Goal: Check status: Check status

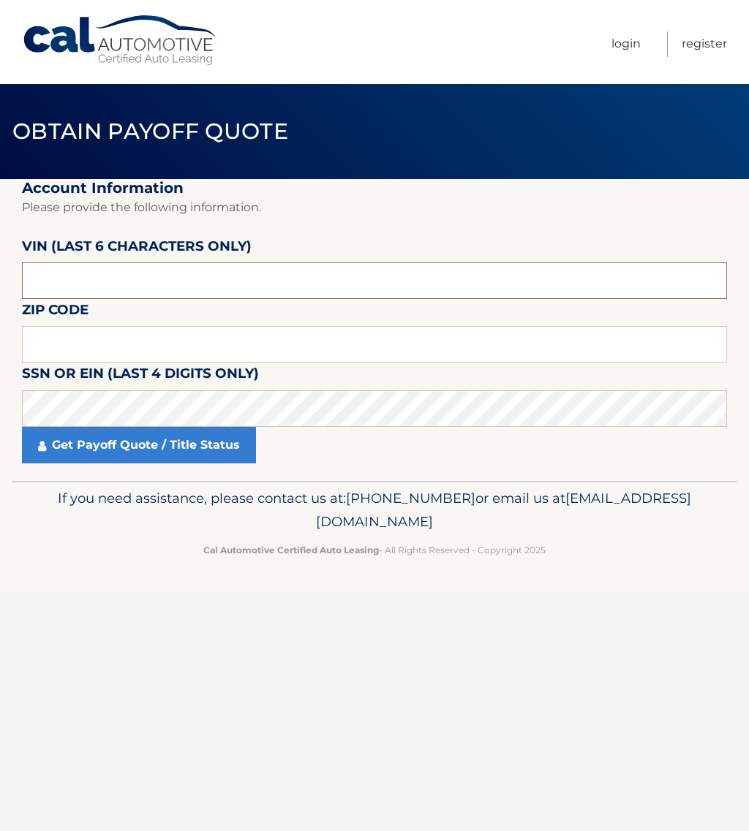
click at [126, 280] on input "text" at bounding box center [374, 280] width 705 height 37
type input "401670"
click at [63, 340] on input "text" at bounding box center [374, 344] width 705 height 37
type input "17702"
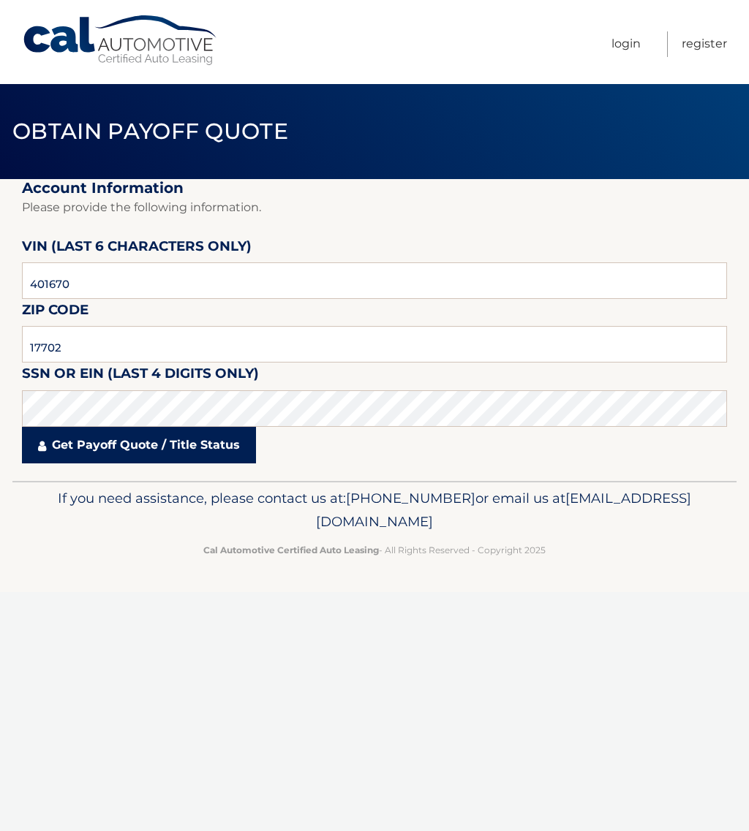
click at [110, 458] on link "Get Payoff Quote / Title Status" at bounding box center [139, 445] width 234 height 37
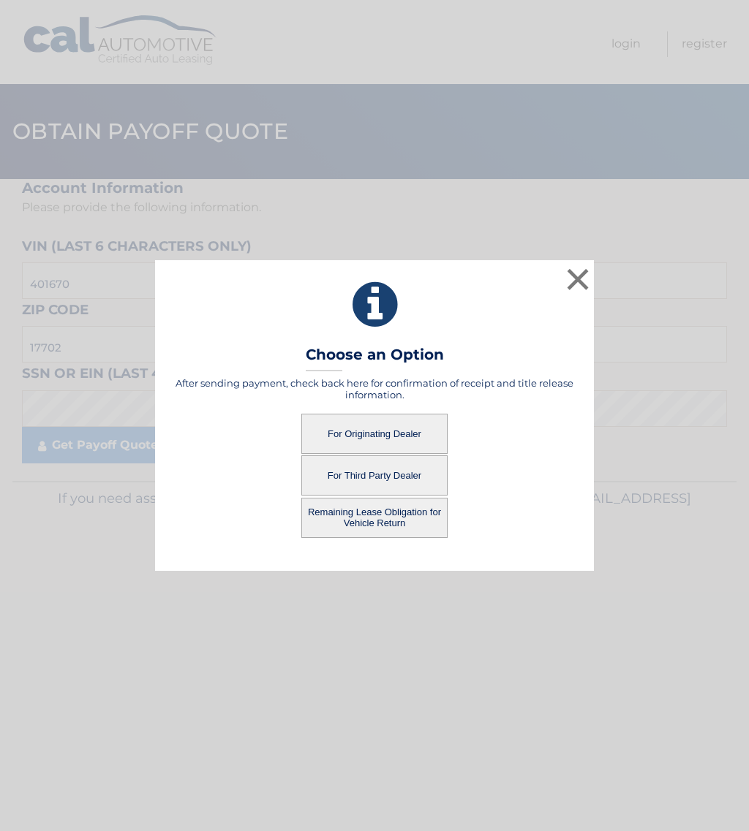
click at [366, 432] on button "For Originating Dealer" at bounding box center [374, 434] width 146 height 40
click at [366, 434] on button "For Originating Dealer" at bounding box center [374, 434] width 146 height 40
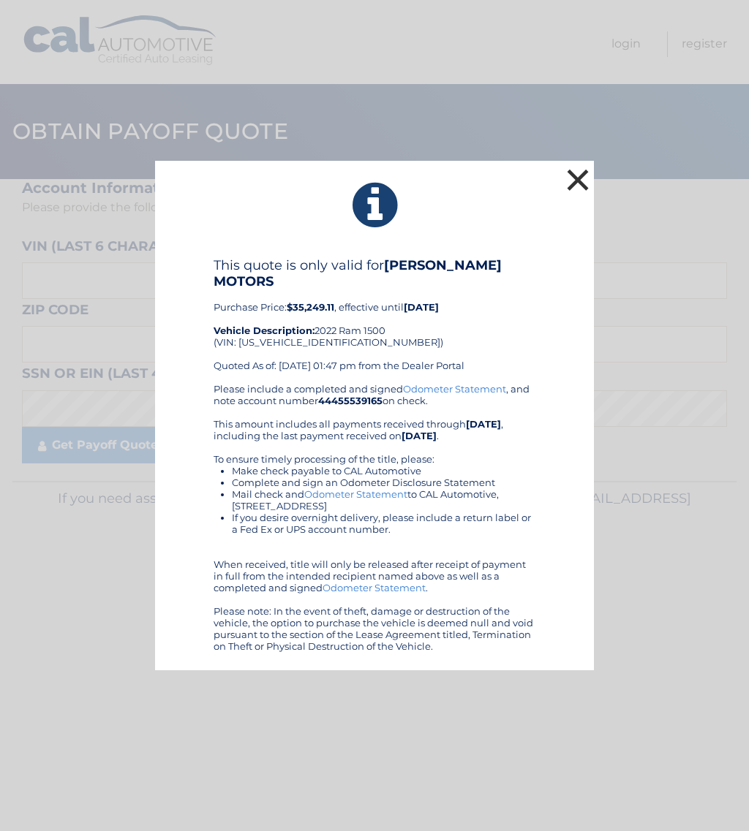
click at [581, 174] on button "×" at bounding box center [577, 179] width 29 height 29
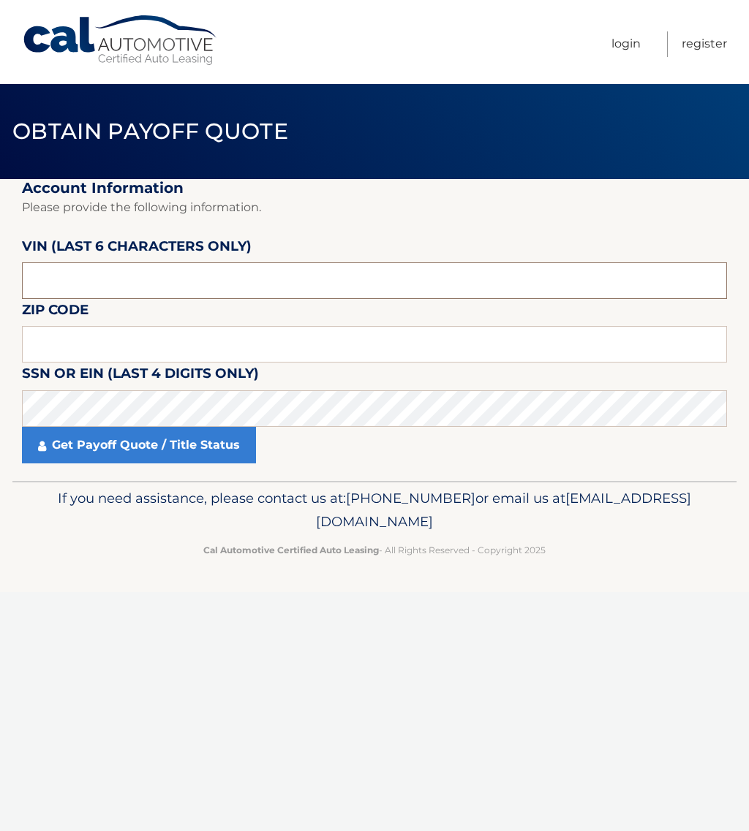
click at [105, 278] on input "text" at bounding box center [374, 280] width 705 height 37
click at [51, 278] on input "text" at bounding box center [374, 280] width 705 height 37
type input "401670"
click at [65, 342] on input "text" at bounding box center [374, 344] width 705 height 37
type input "17702"
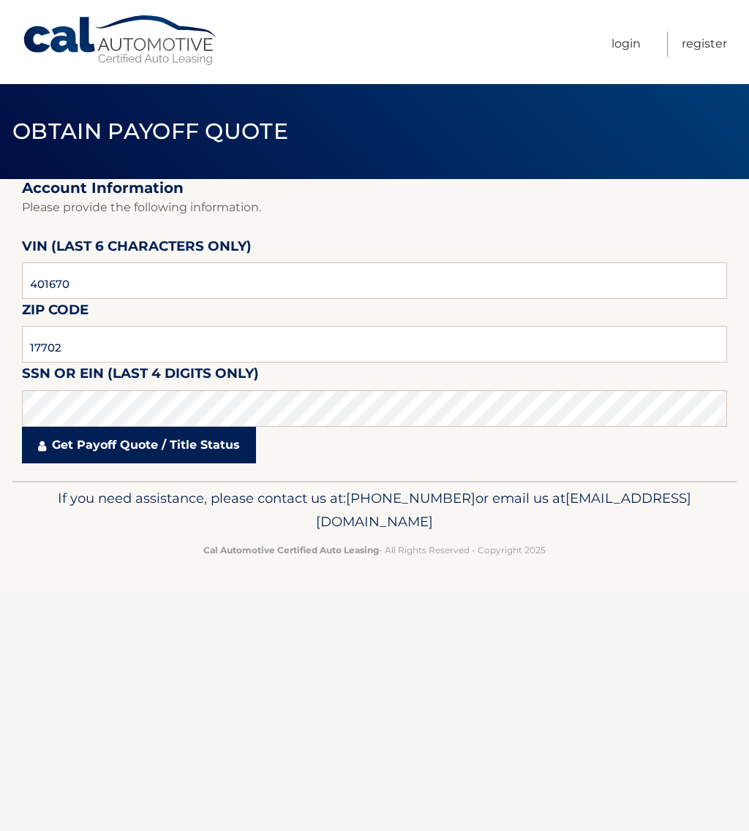
click at [171, 442] on link "Get Payoff Quote / Title Status" at bounding box center [139, 445] width 234 height 37
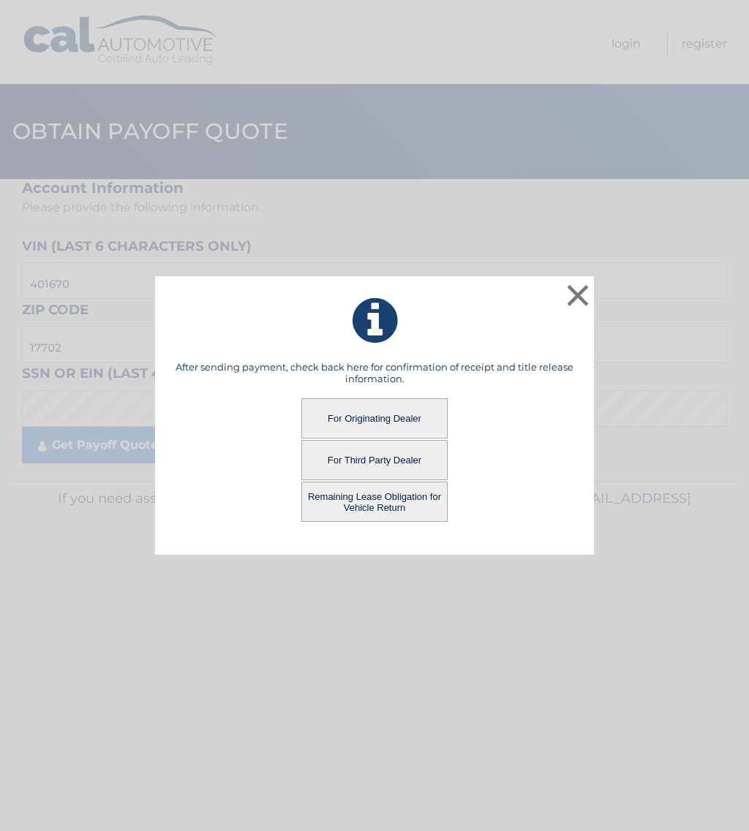
click at [374, 507] on button "Remaining Lease Obligation for Vehicle Return" at bounding box center [374, 502] width 146 height 40
click at [381, 502] on button "Remaining Lease Obligation for Vehicle Return" at bounding box center [374, 502] width 146 height 40
